Goal: Information Seeking & Learning: Learn about a topic

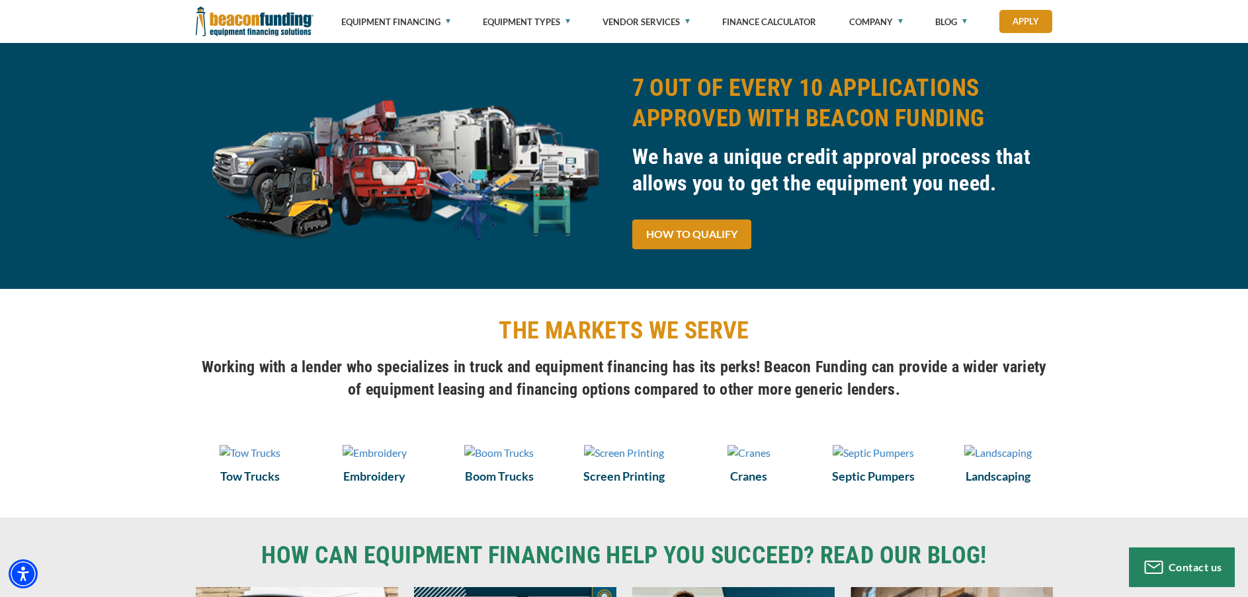
scroll to position [728, 0]
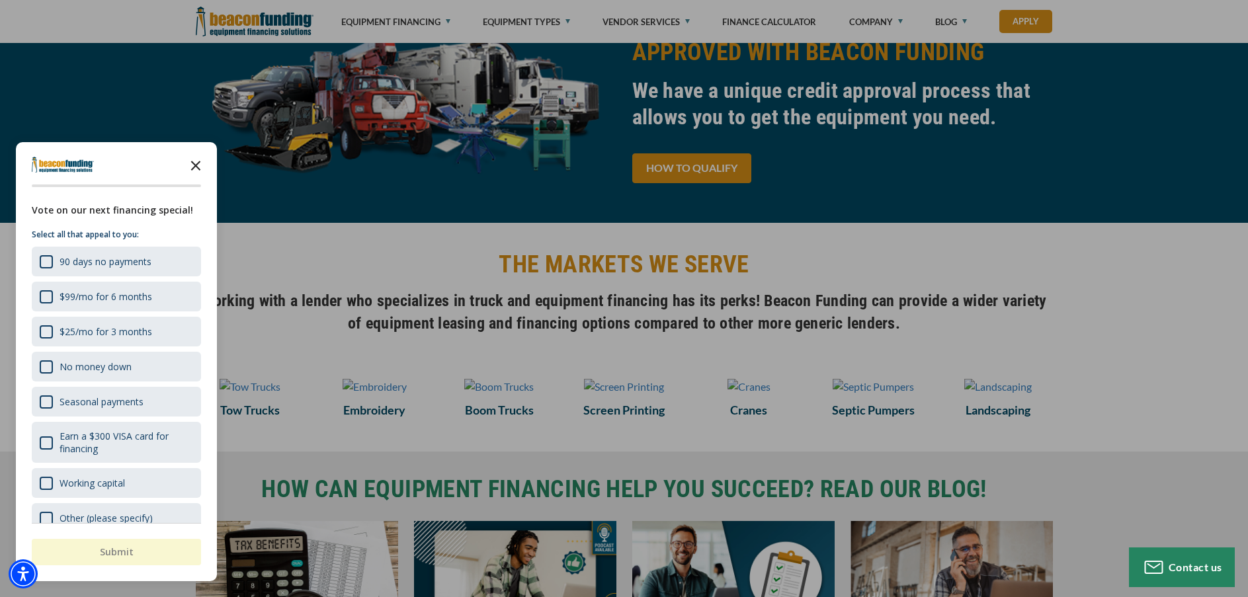
click at [195, 165] on polygon "Close the survey" at bounding box center [196, 166] width 10 height 10
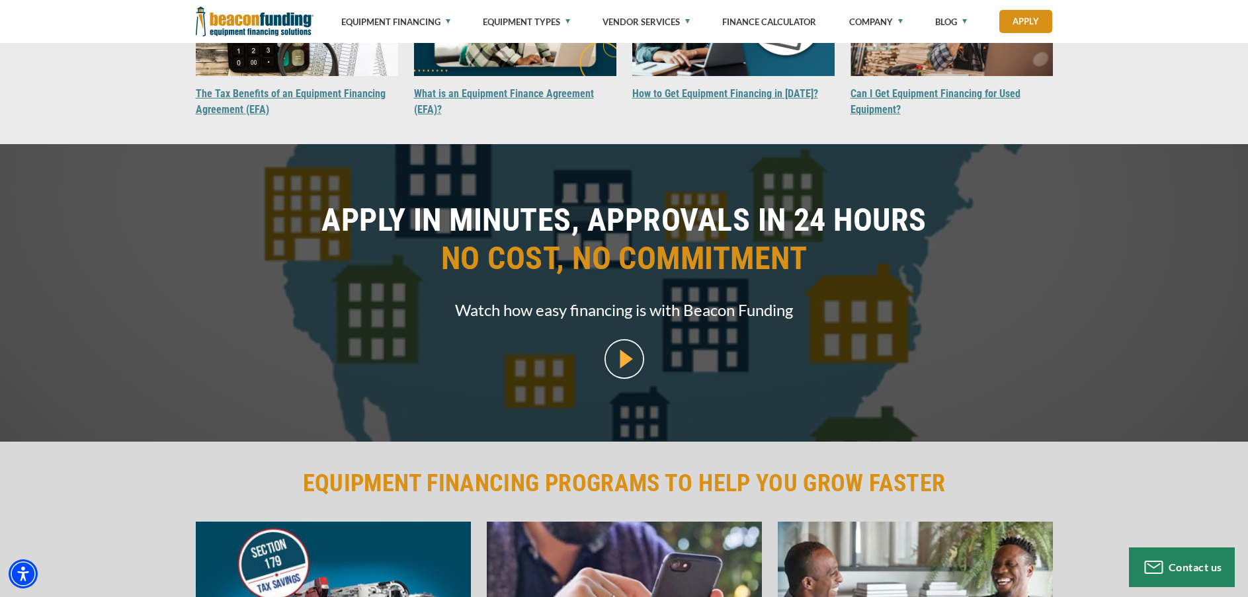
scroll to position [956, 0]
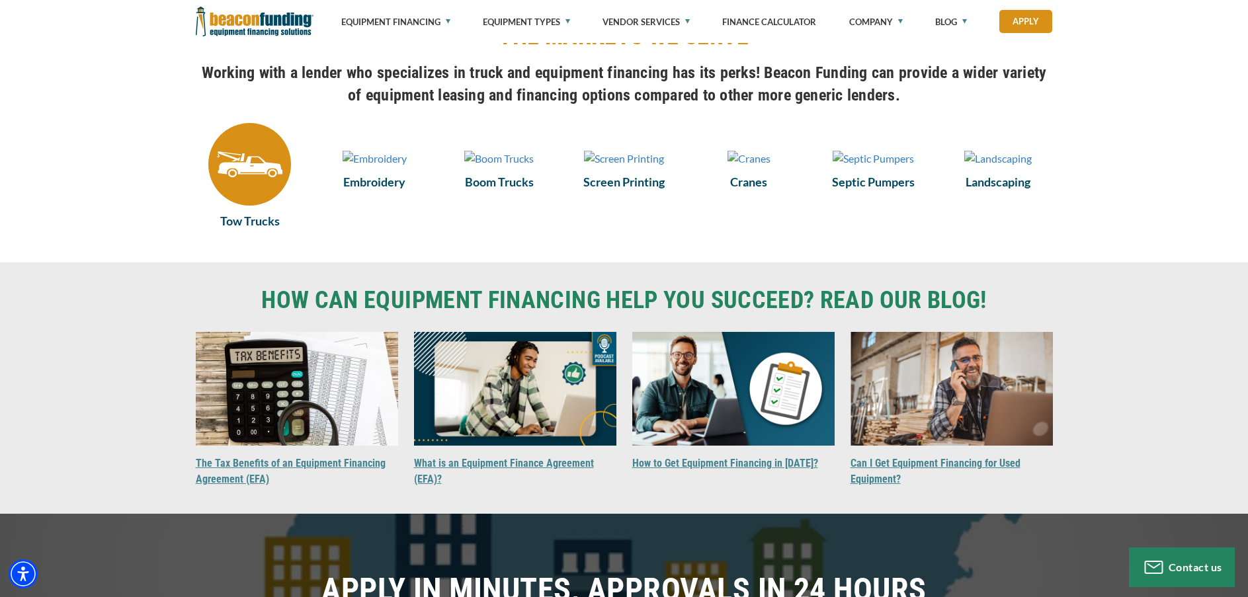
click at [259, 174] on img at bounding box center [249, 164] width 83 height 83
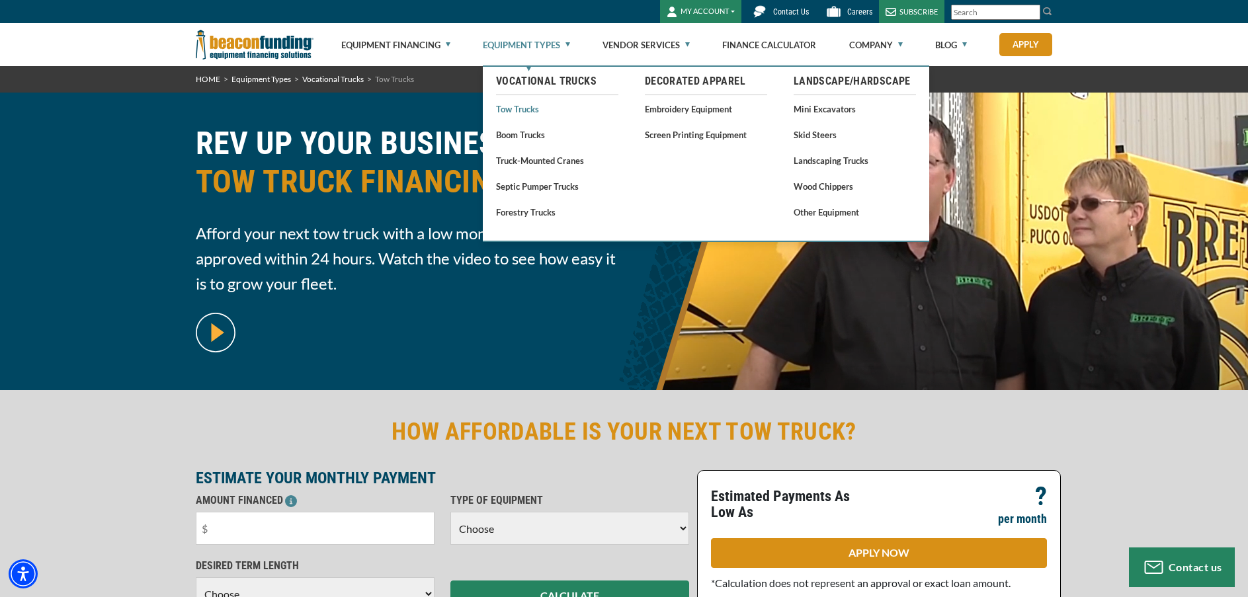
click at [526, 111] on link "Tow Trucks" at bounding box center [557, 109] width 122 height 17
